Goal: Transaction & Acquisition: Purchase product/service

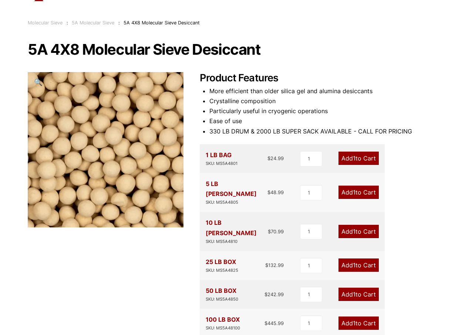
scroll to position [74, 0]
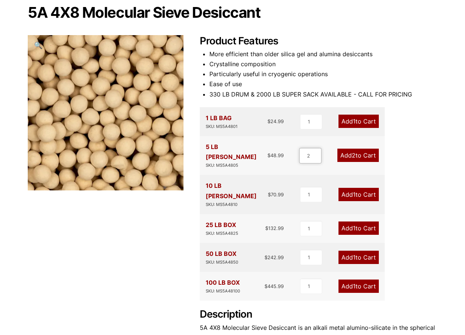
type input "2"
click at [317, 149] on input "2" at bounding box center [310, 156] width 22 height 16
click at [341, 149] on link "Add 2 to Cart" at bounding box center [357, 155] width 41 height 13
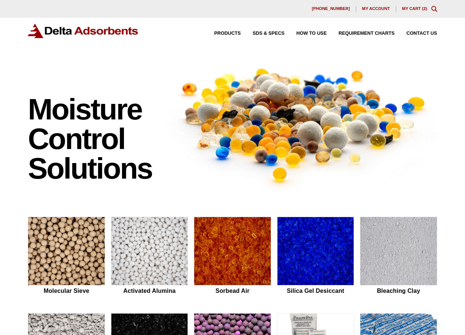
click at [411, 8] on link "My Cart ( 2 )" at bounding box center [414, 8] width 25 height 4
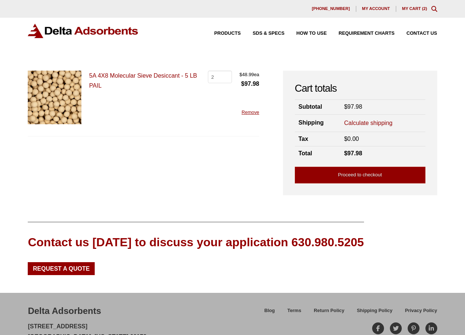
click at [364, 123] on link "Calculate shipping" at bounding box center [368, 123] width 48 height 8
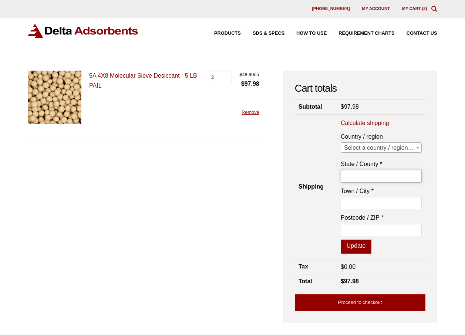
click at [366, 175] on input "State / County *" at bounding box center [381, 176] width 81 height 13
type input "w"
click at [307, 158] on th "Shipping" at bounding box center [316, 186] width 42 height 145
drag, startPoint x: 349, startPoint y: 207, endPoint x: 346, endPoint y: 203, distance: 5.0
click at [349, 207] on input "Town / City *" at bounding box center [381, 203] width 81 height 13
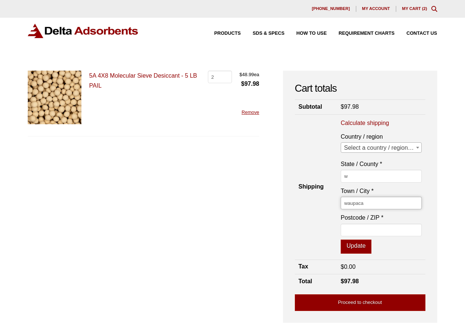
type input "waupaca"
click at [311, 208] on th "Shipping" at bounding box center [316, 186] width 42 height 145
click at [355, 233] on input "Postcode / ZIP *" at bounding box center [381, 230] width 81 height 13
type input "54981"
click at [350, 241] on button "Update" at bounding box center [356, 247] width 31 height 14
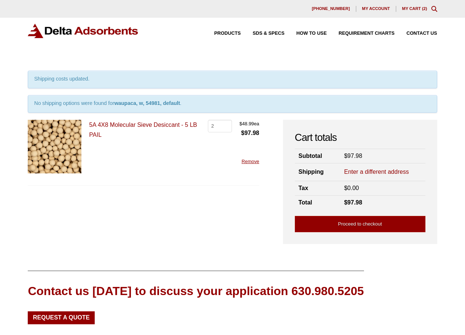
click at [376, 172] on link "Enter a different address" at bounding box center [376, 172] width 65 height 8
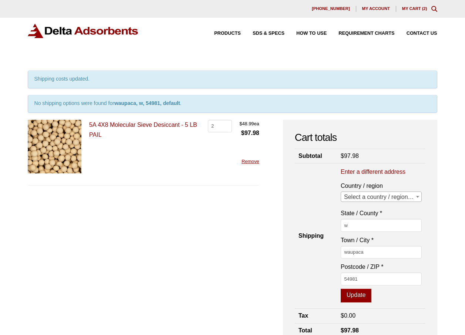
click at [413, 196] on span "Select a country / region…" at bounding box center [381, 197] width 80 height 10
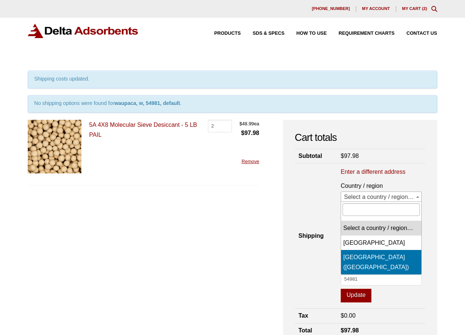
select select "US"
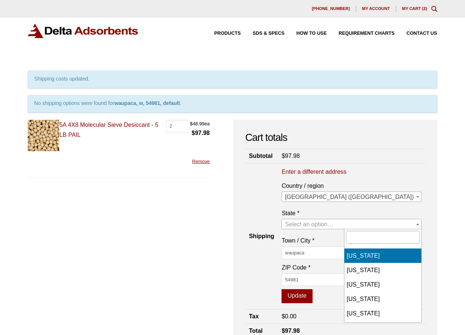
click at [333, 223] on span "Select an option…" at bounding box center [309, 224] width 48 height 6
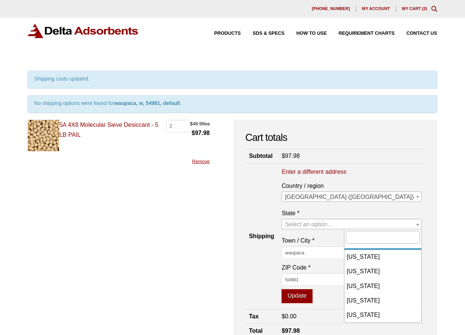
scroll to position [666, 0]
select select "WI"
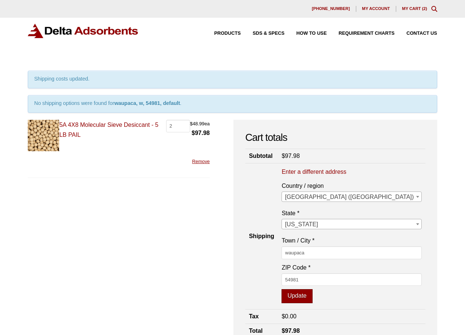
click at [312, 297] on button "Update" at bounding box center [296, 296] width 31 height 14
